Goal: Book appointment/travel/reservation

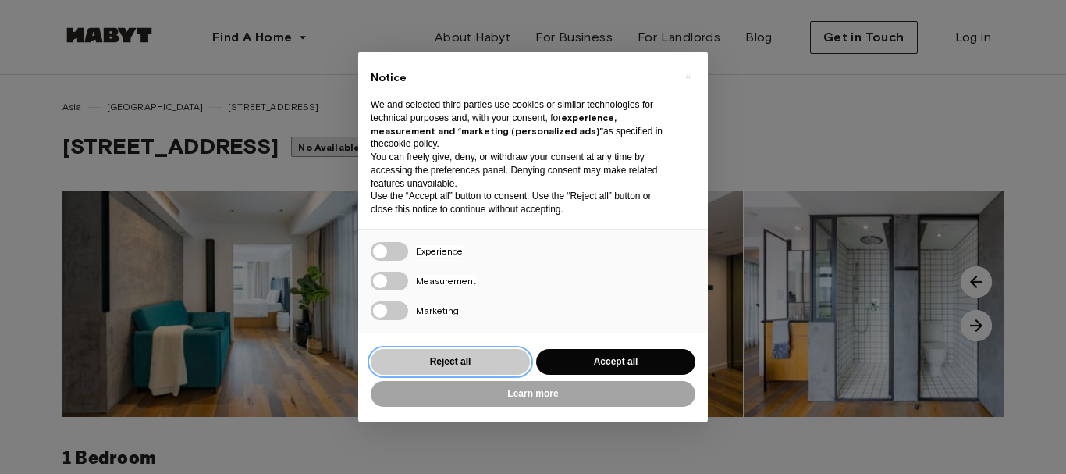
click at [479, 367] on button "Reject all" at bounding box center [450, 362] width 159 height 26
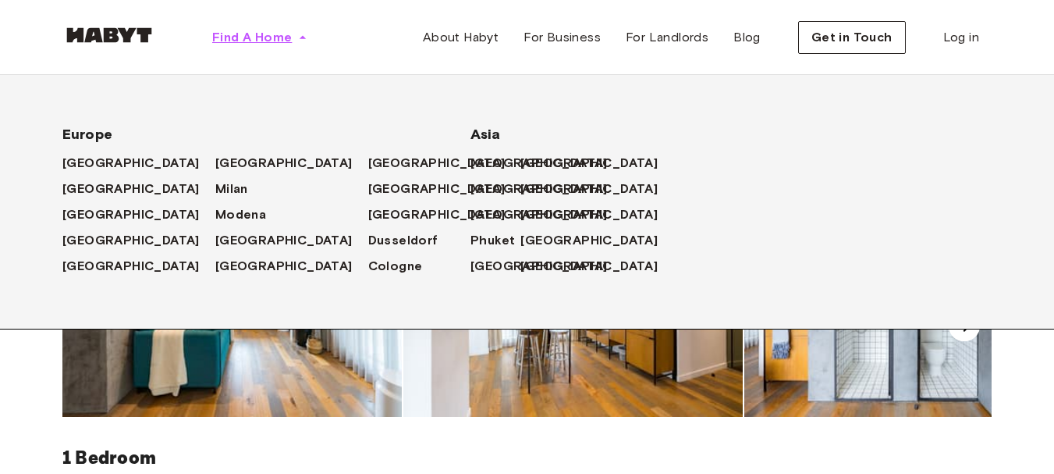
click at [282, 39] on span "Find A Home" at bounding box center [252, 37] width 80 height 19
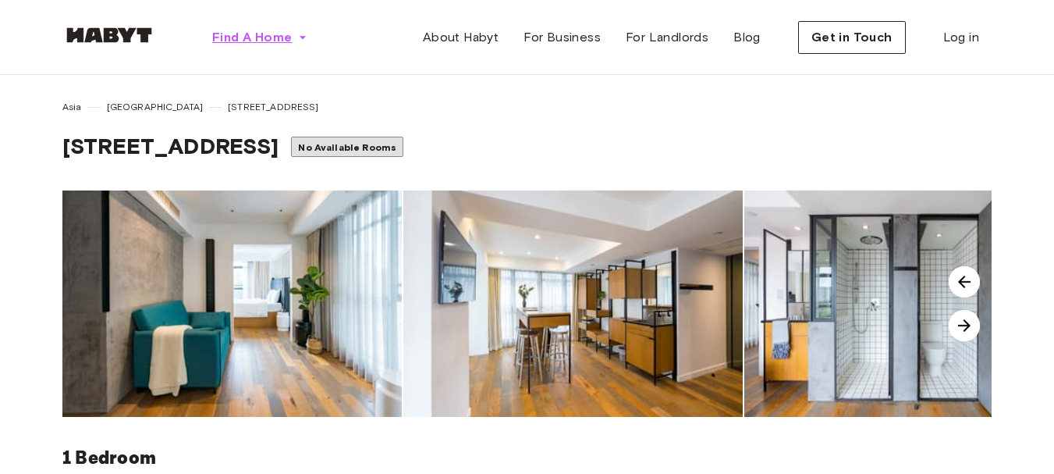
click at [282, 39] on span "Find A Home" at bounding box center [252, 37] width 80 height 19
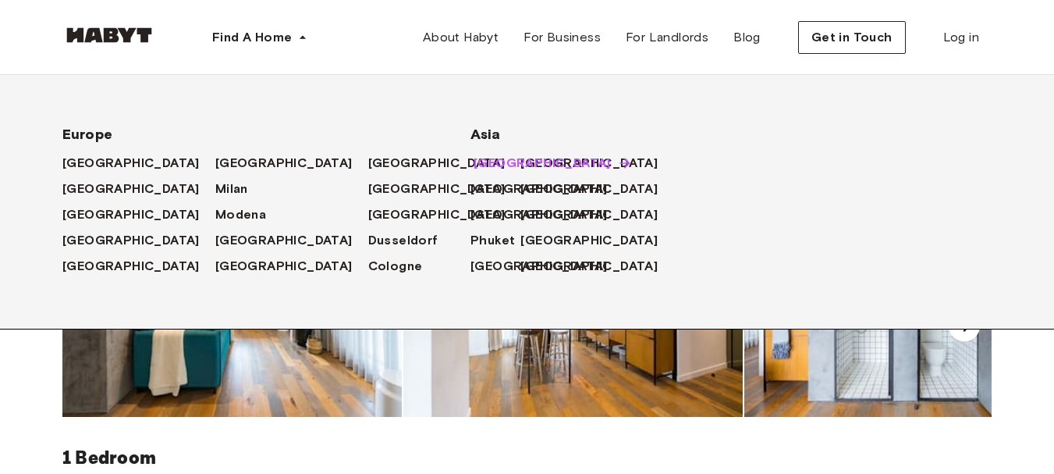
click at [476, 159] on span "[GEOGRAPHIC_DATA]" at bounding box center [542, 163] width 137 height 19
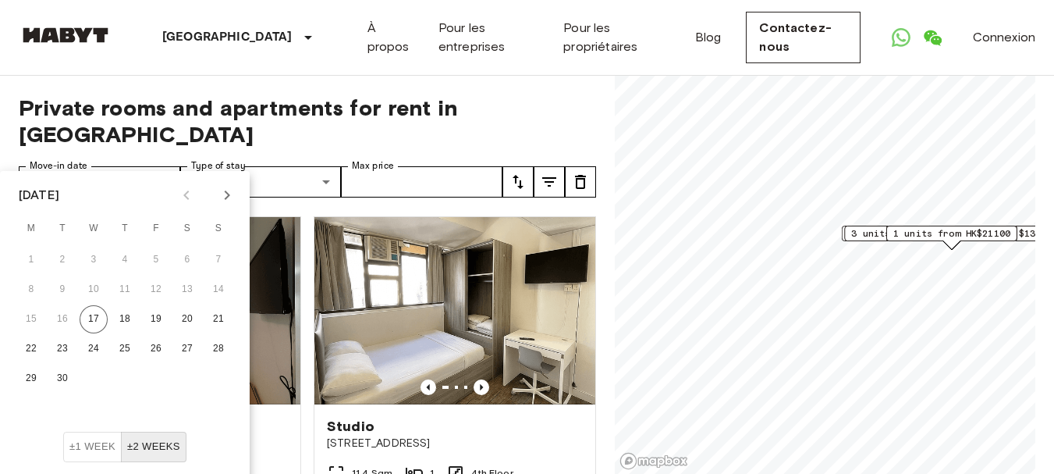
click at [229, 189] on icon "Next month" at bounding box center [227, 195] width 19 height 19
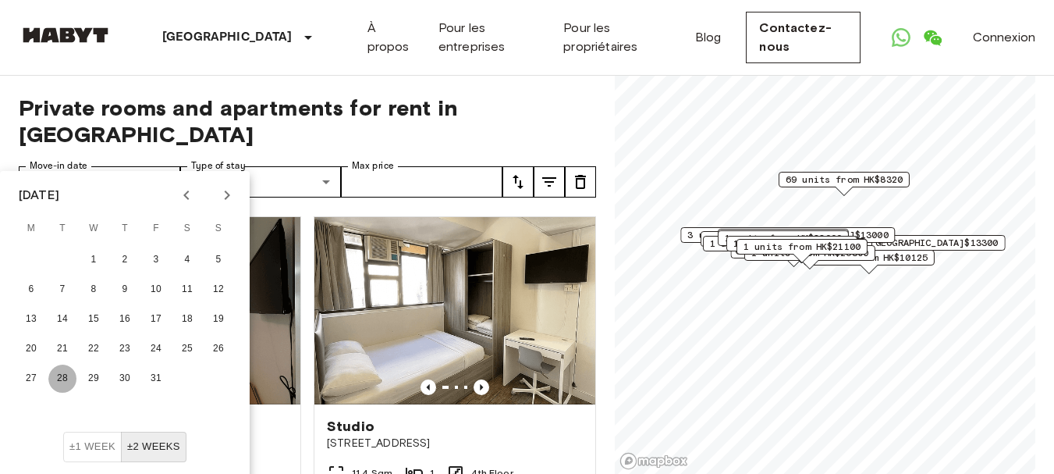
click at [58, 375] on button "28" at bounding box center [62, 378] width 28 height 28
type input "**********"
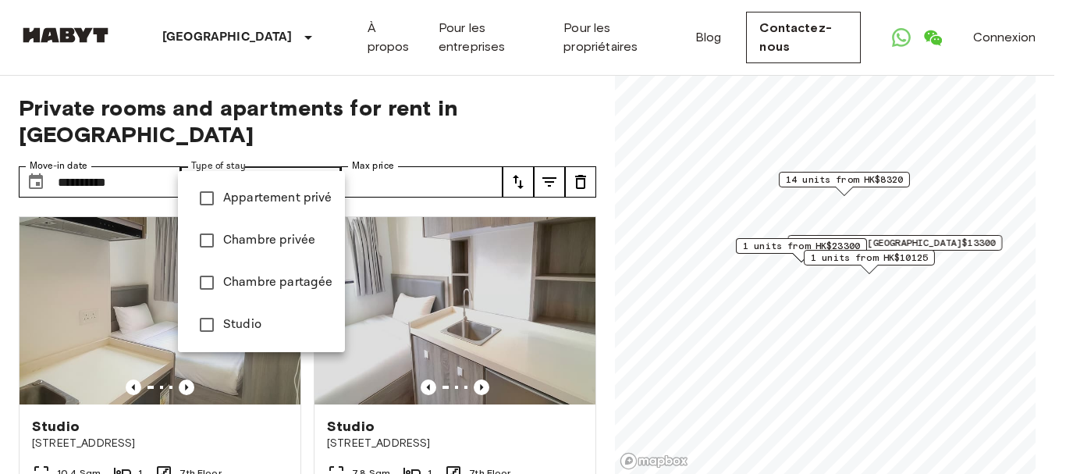
click at [257, 188] on li "Appartement privé" at bounding box center [261, 198] width 167 height 42
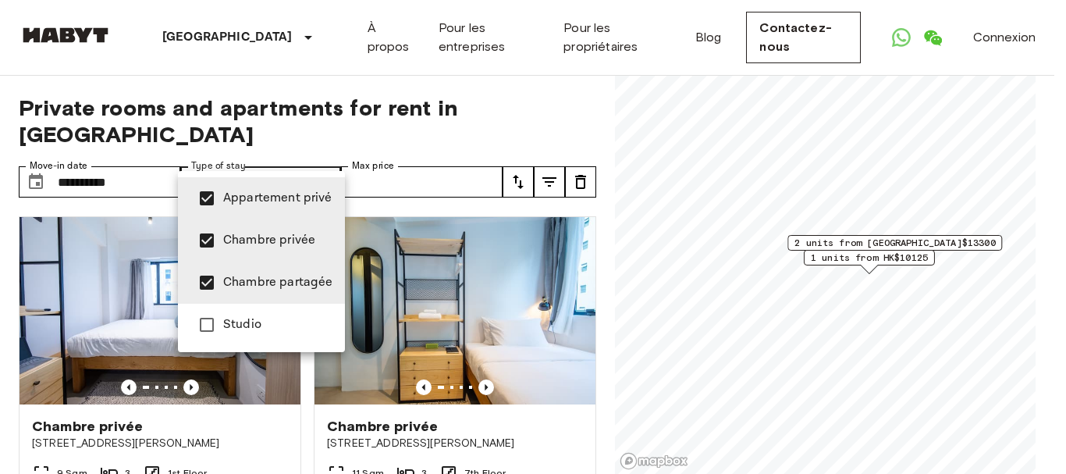
type input "**********"
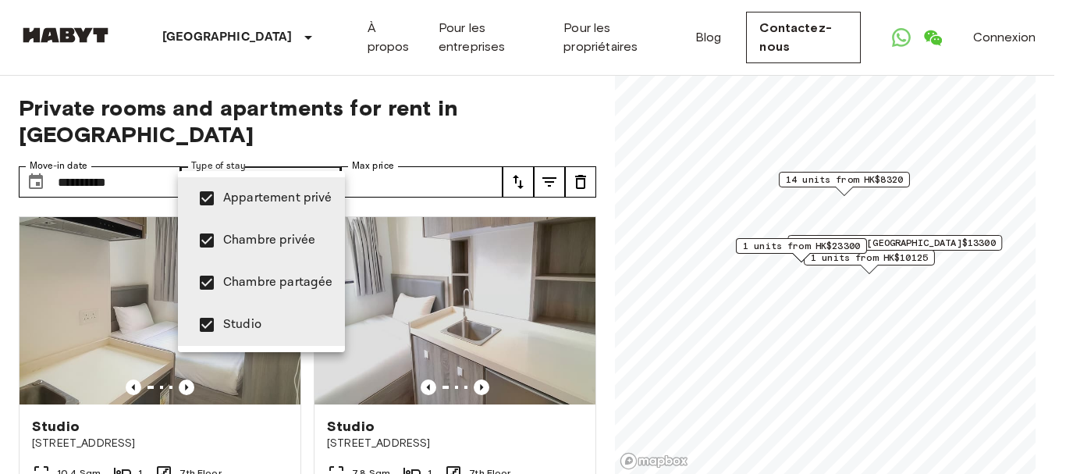
click at [577, 124] on div at bounding box center [533, 237] width 1066 height 474
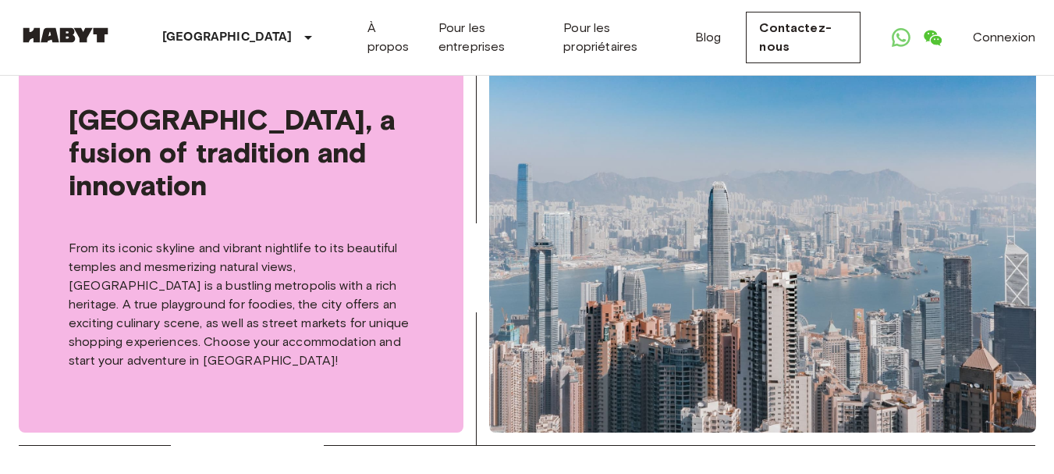
scroll to position [808, 0]
